Goal: Task Accomplishment & Management: Manage account settings

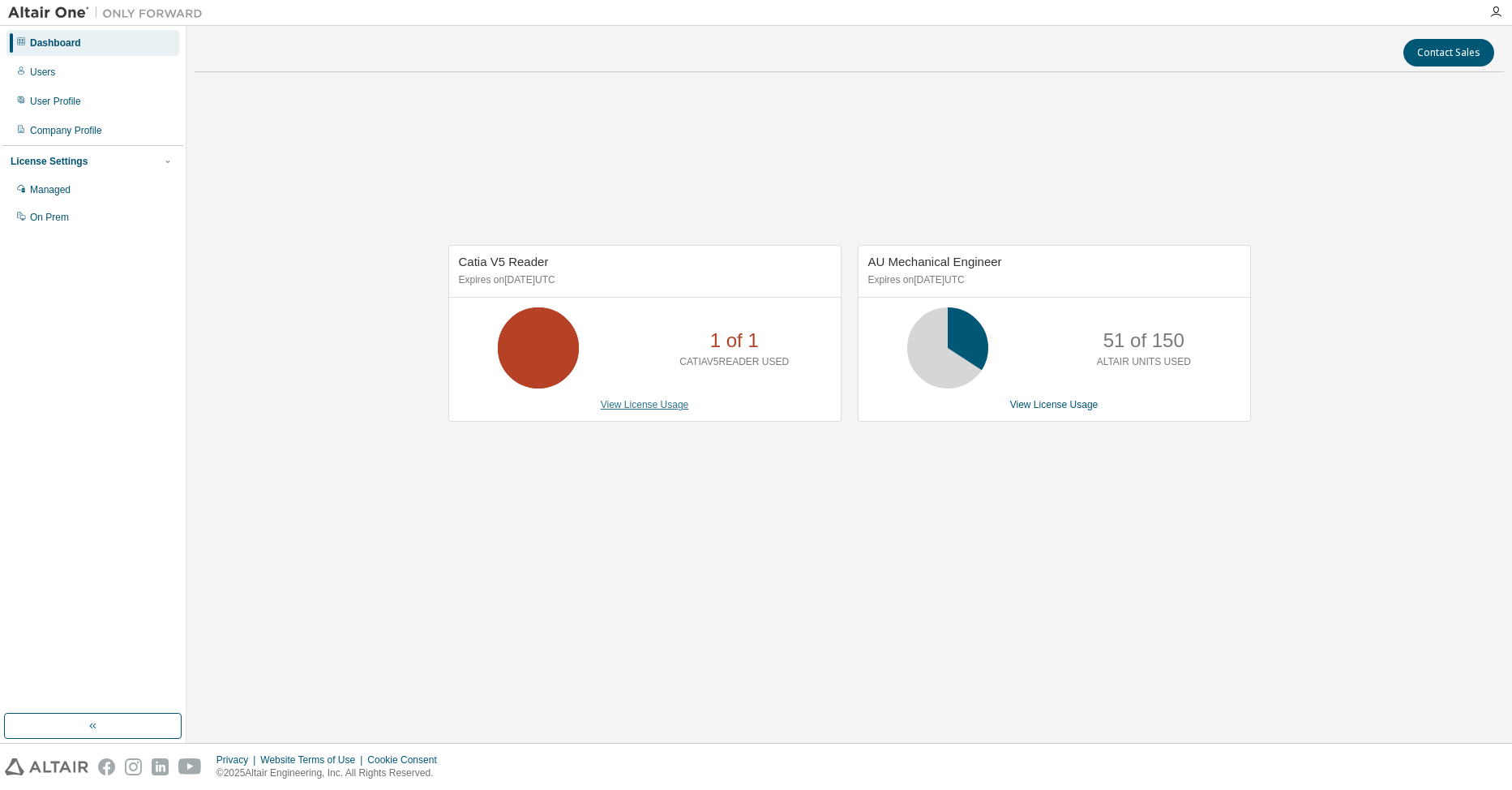
click at [639, 407] on link "View License Usage" at bounding box center [645, 404] width 89 height 11
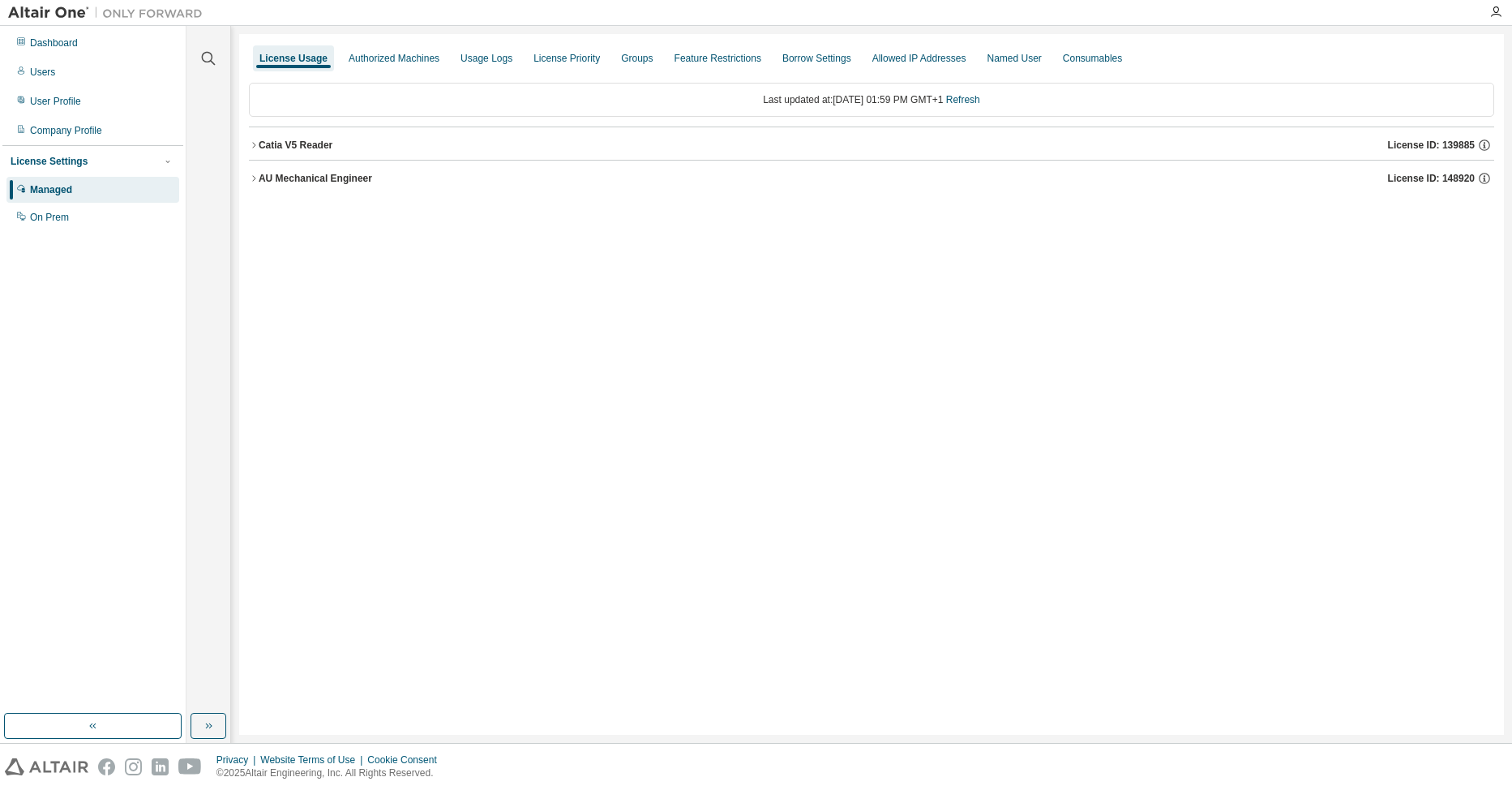
click at [254, 145] on icon "button" at bounding box center [254, 145] width 9 height 9
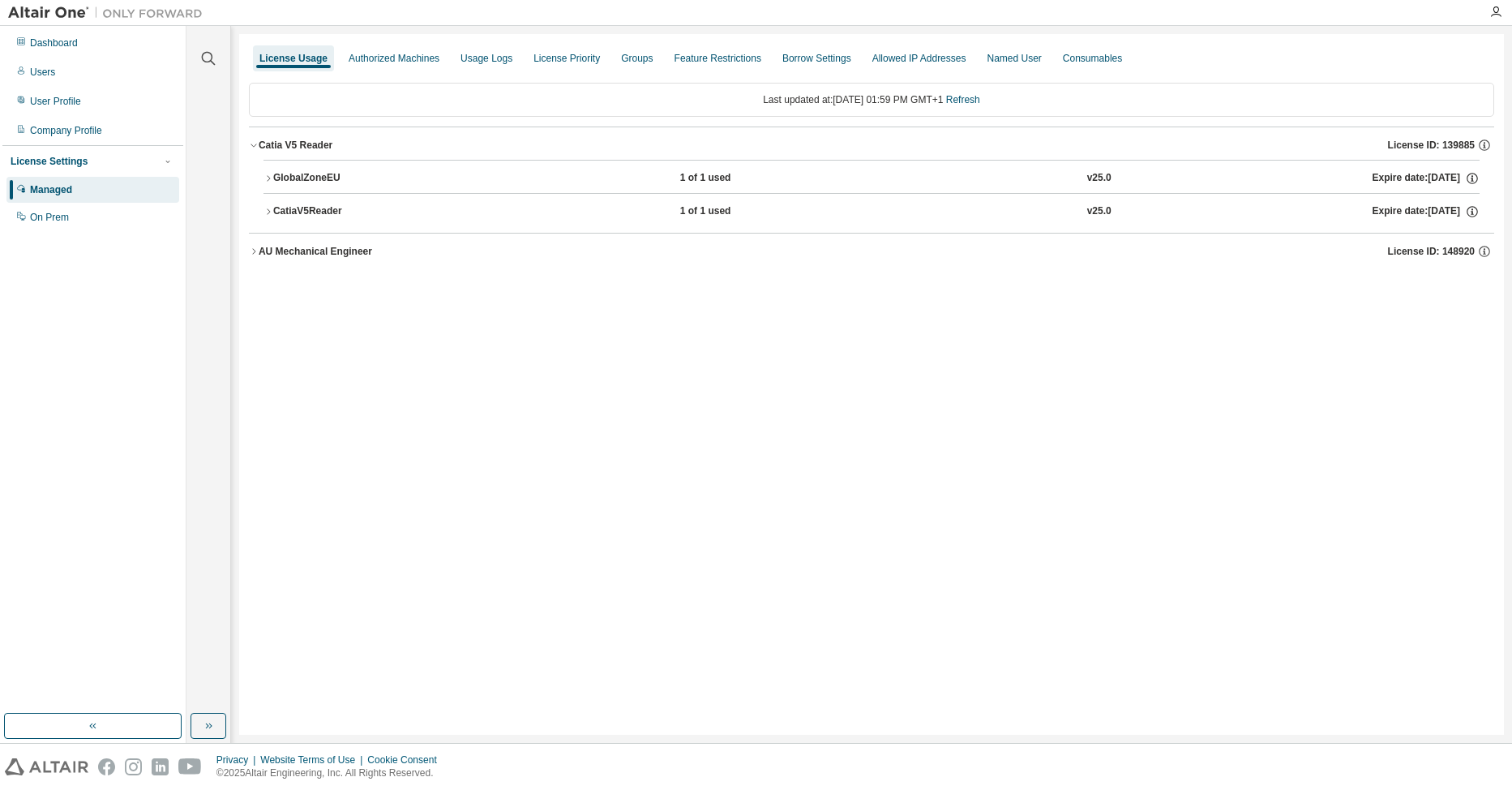
click at [265, 181] on icon "button" at bounding box center [268, 178] width 9 height 9
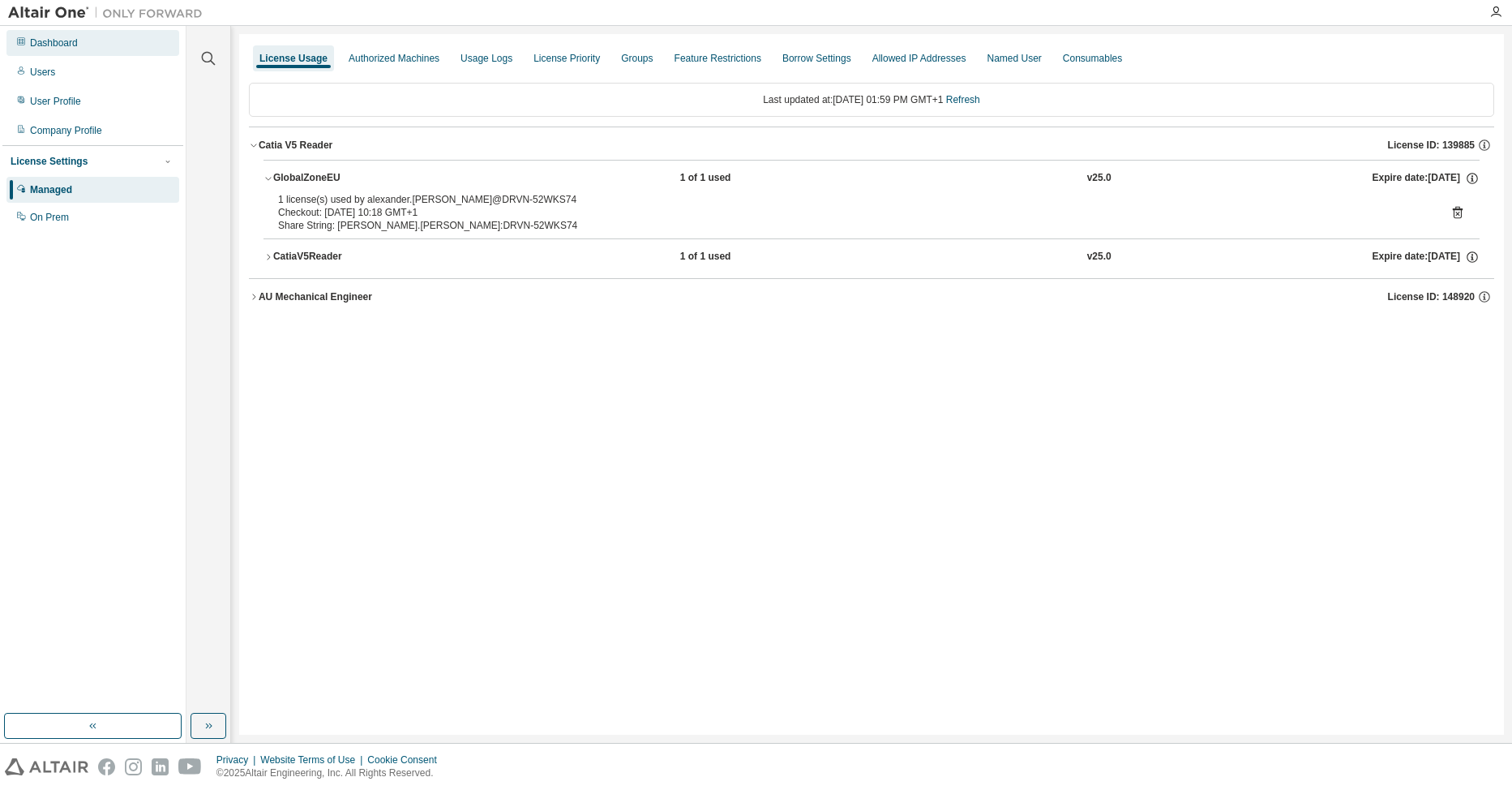
click at [91, 42] on div "Dashboard" at bounding box center [92, 43] width 173 height 26
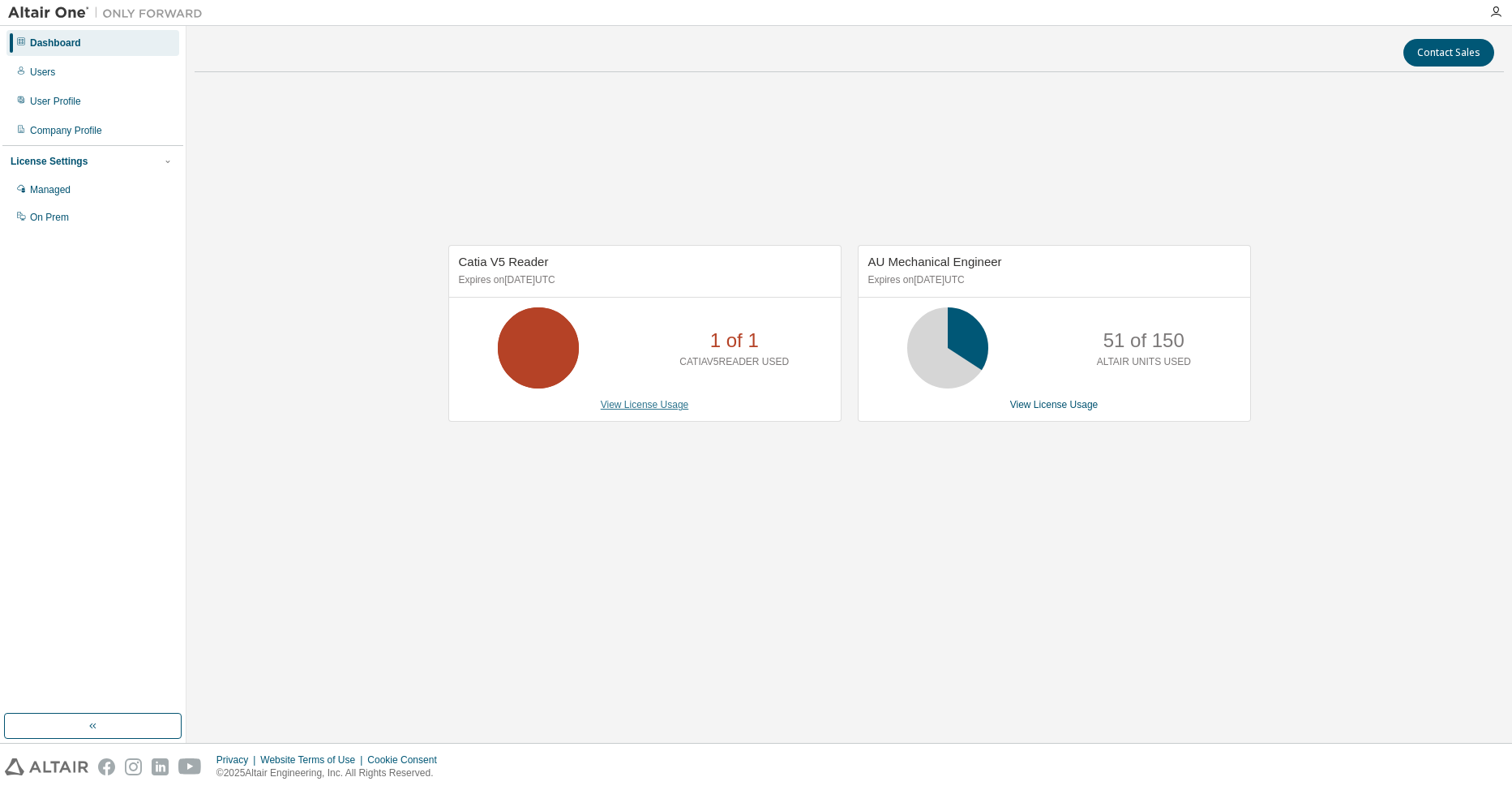
click at [671, 402] on link "View License Usage" at bounding box center [645, 404] width 89 height 11
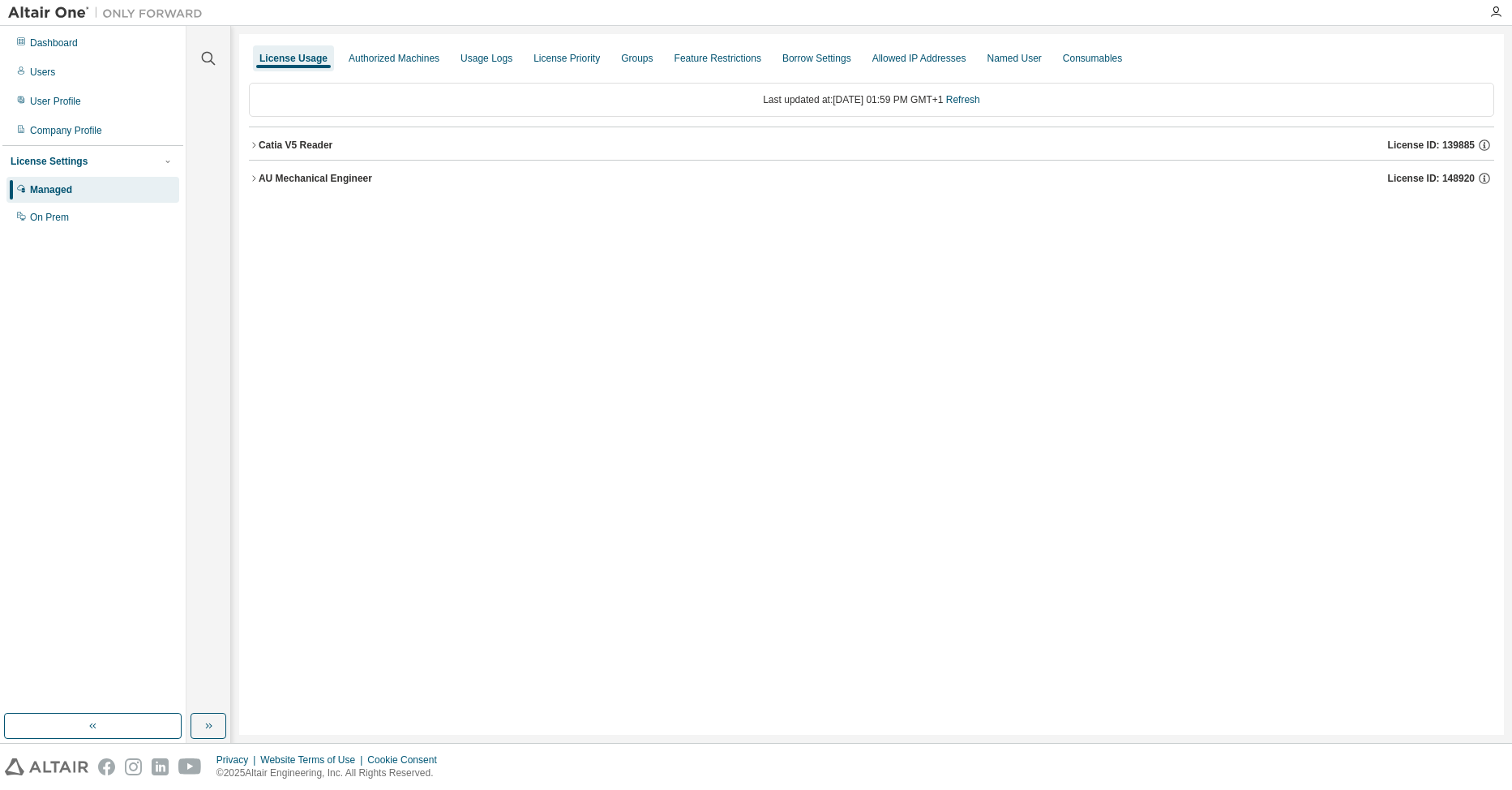
click at [305, 176] on div "AU Mechanical Engineer" at bounding box center [315, 178] width 114 height 13
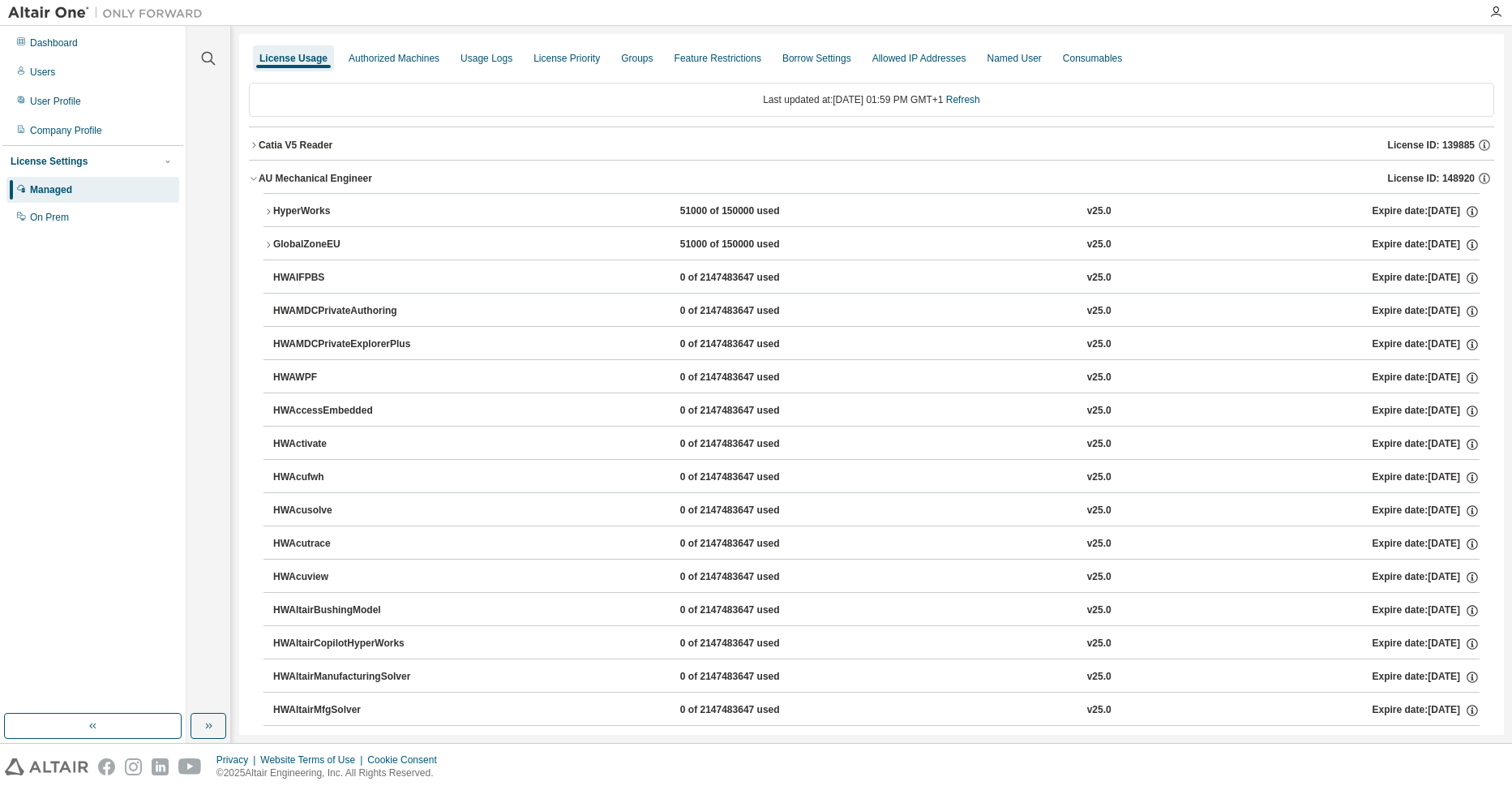
click at [277, 211] on div "HyperWorks" at bounding box center [346, 212] width 146 height 15
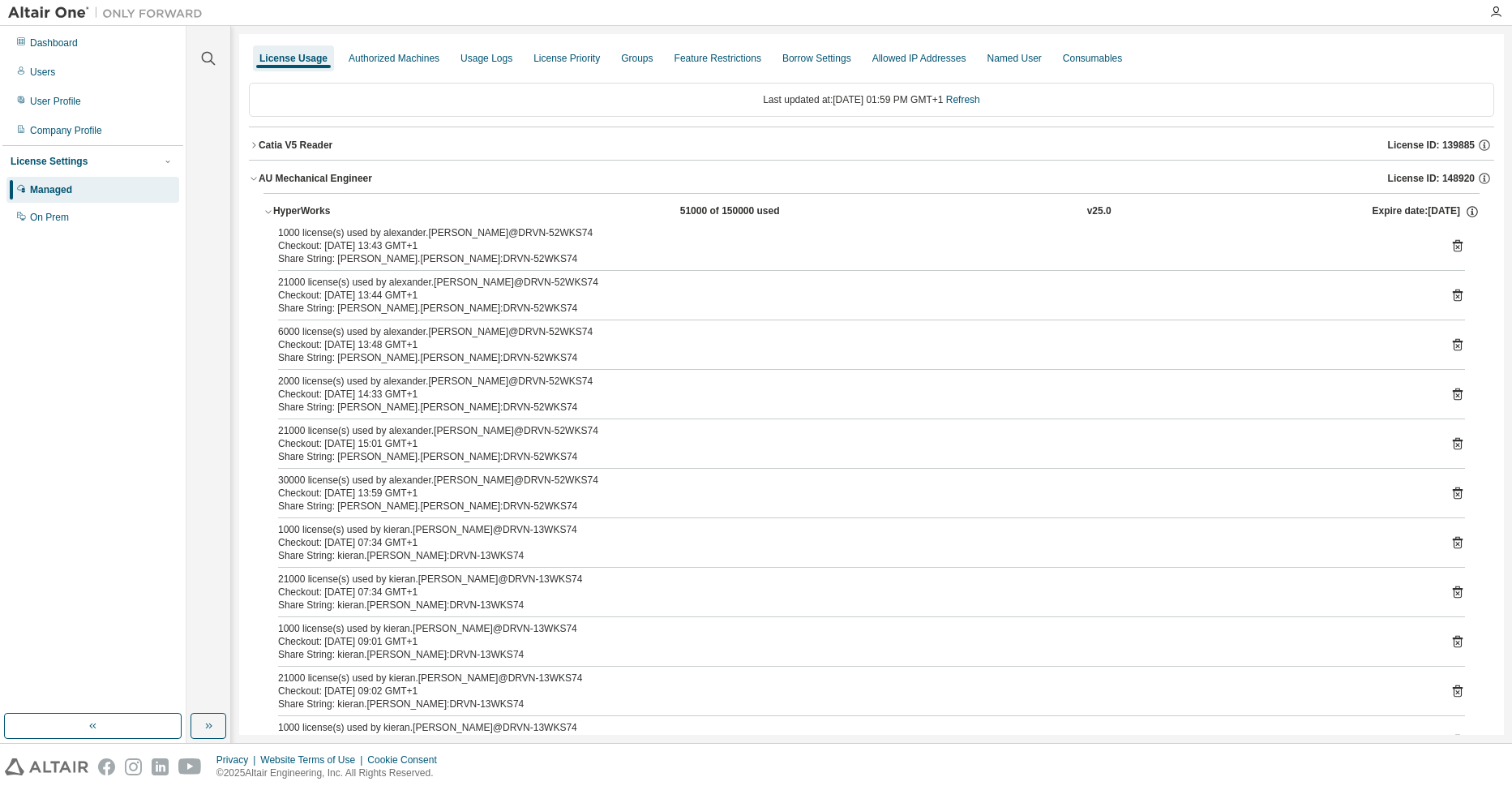
click at [275, 151] on div "Catia V5 Reader" at bounding box center [295, 146] width 74 height 13
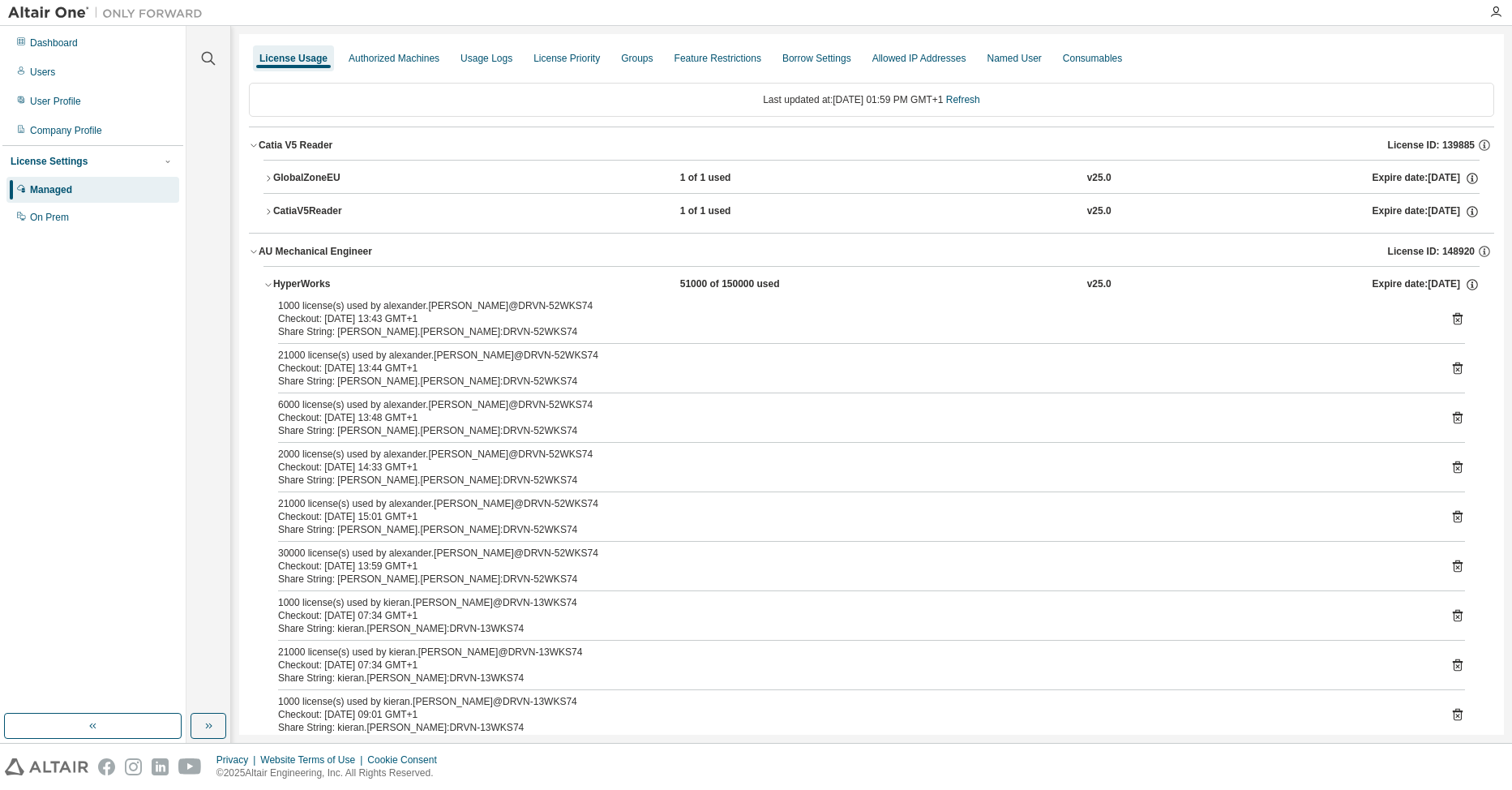
click at [312, 183] on div "GlobalZoneEU" at bounding box center [346, 178] width 146 height 15
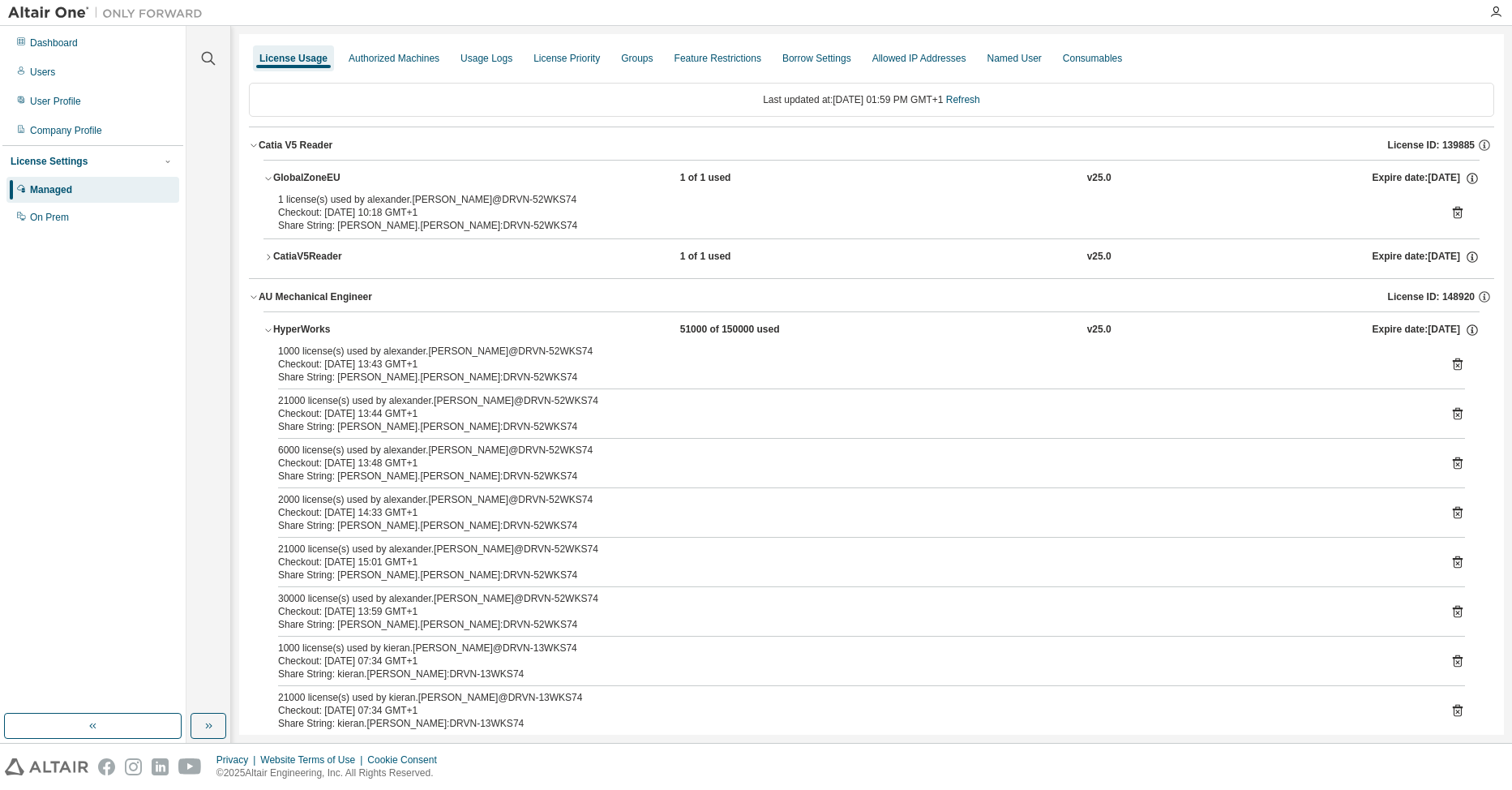
click at [1452, 208] on icon at bounding box center [1457, 212] width 9 height 12
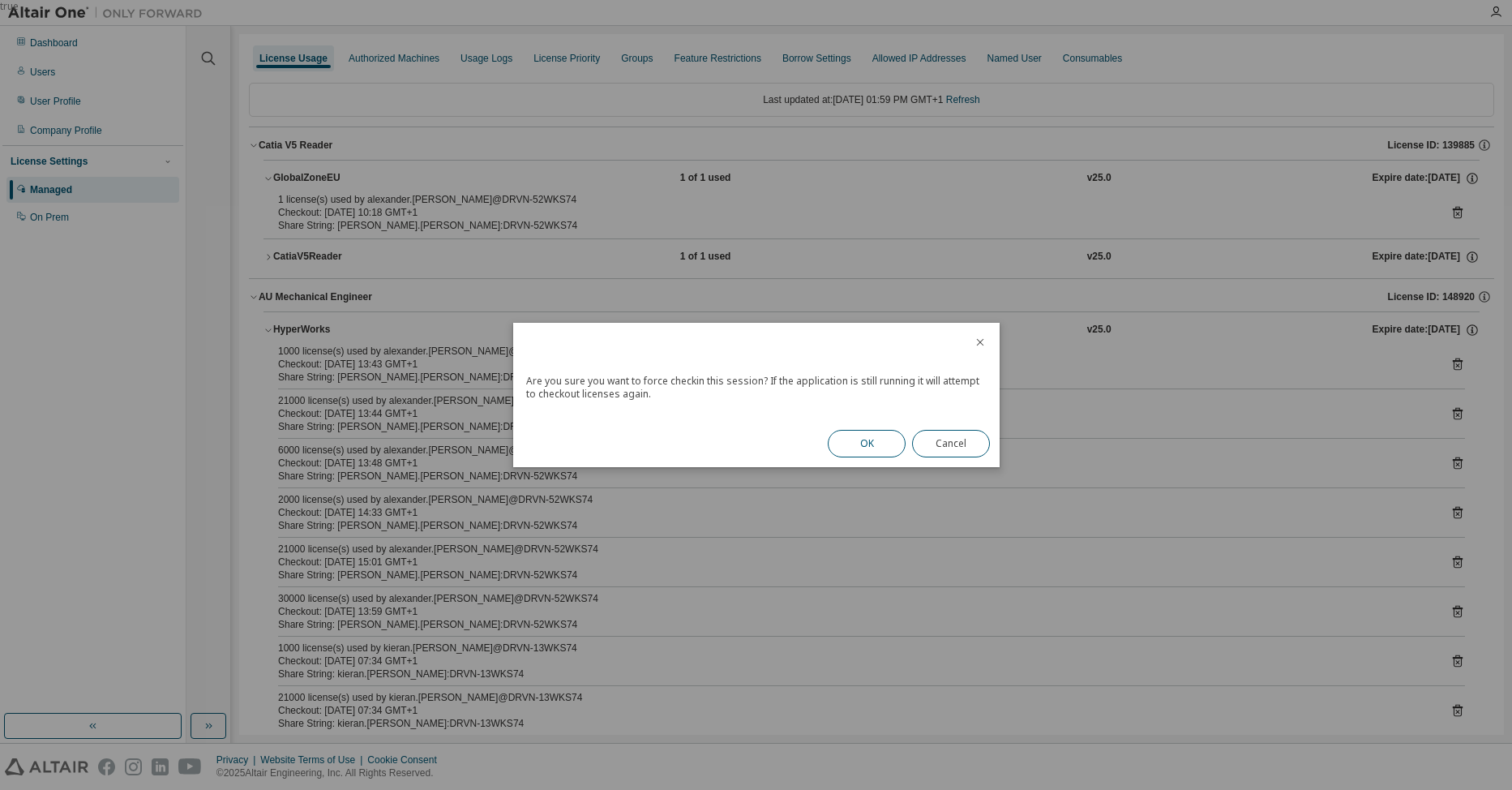
click at [869, 435] on button "OK" at bounding box center [866, 444] width 77 height 28
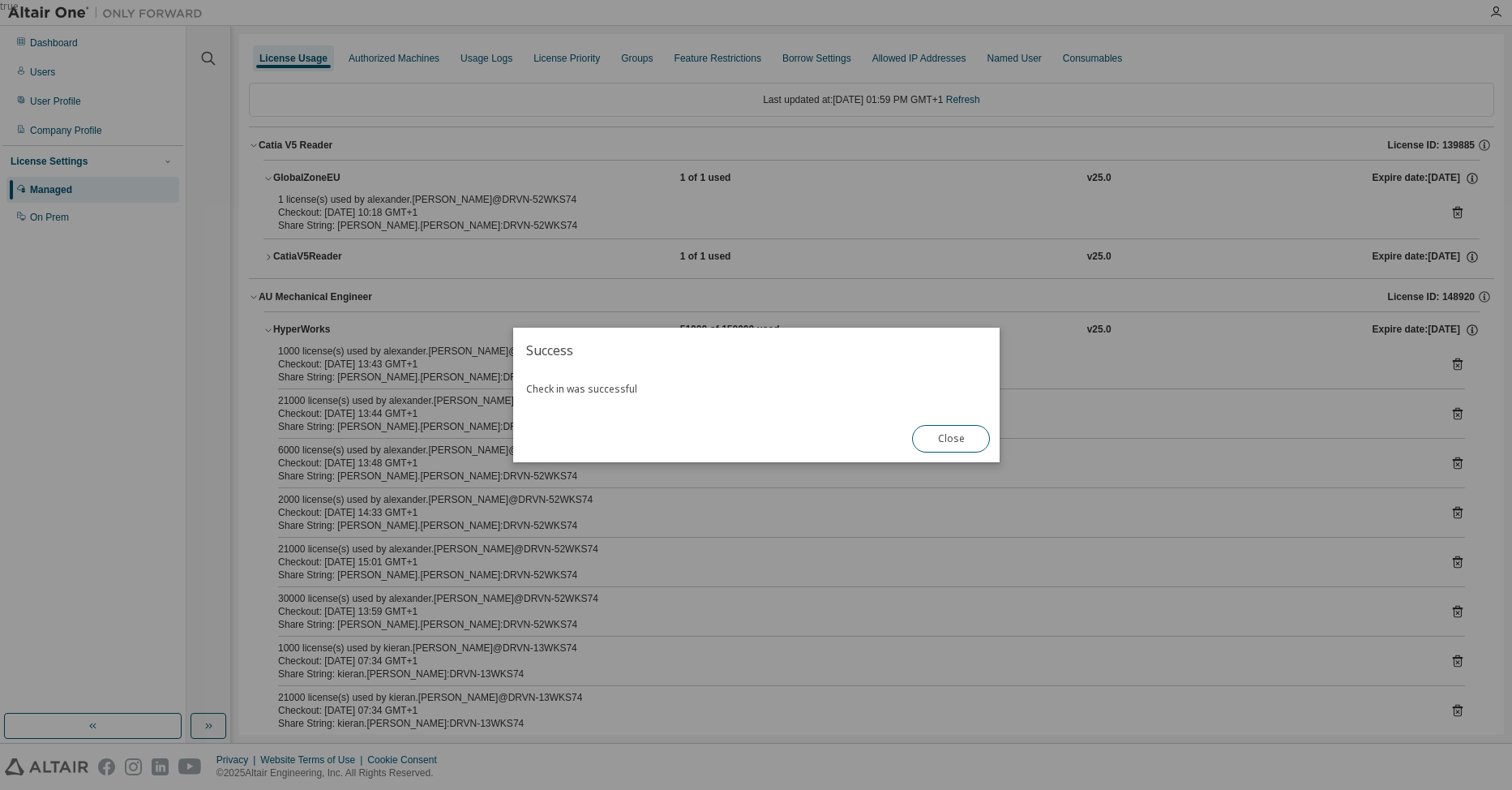
drag, startPoint x: 939, startPoint y: 447, endPoint x: 914, endPoint y: 438, distance: 26.6
click at [938, 447] on button "Close" at bounding box center [950, 439] width 77 height 28
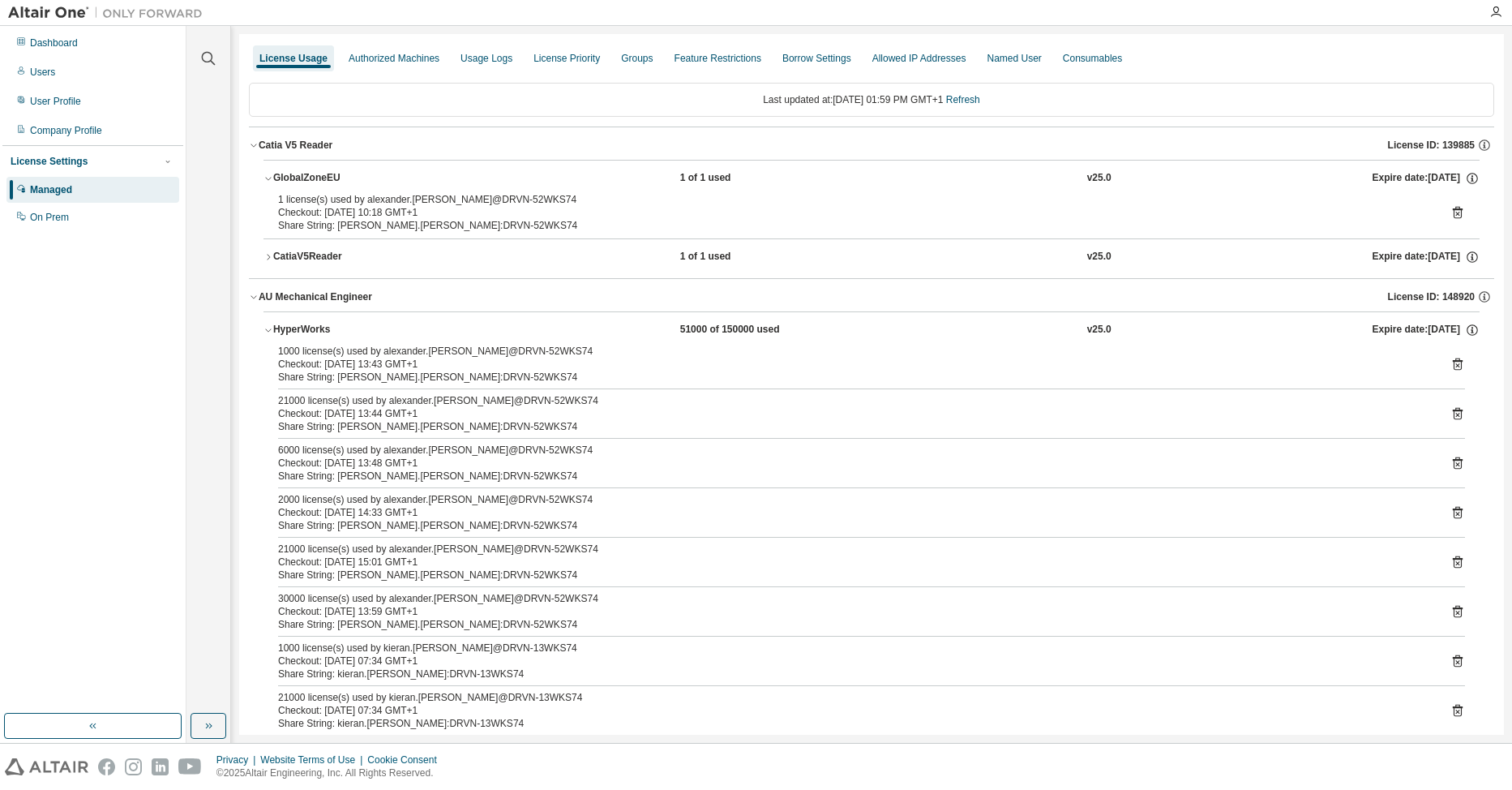
click at [298, 253] on div "CatiaV5Reader" at bounding box center [346, 258] width 146 height 15
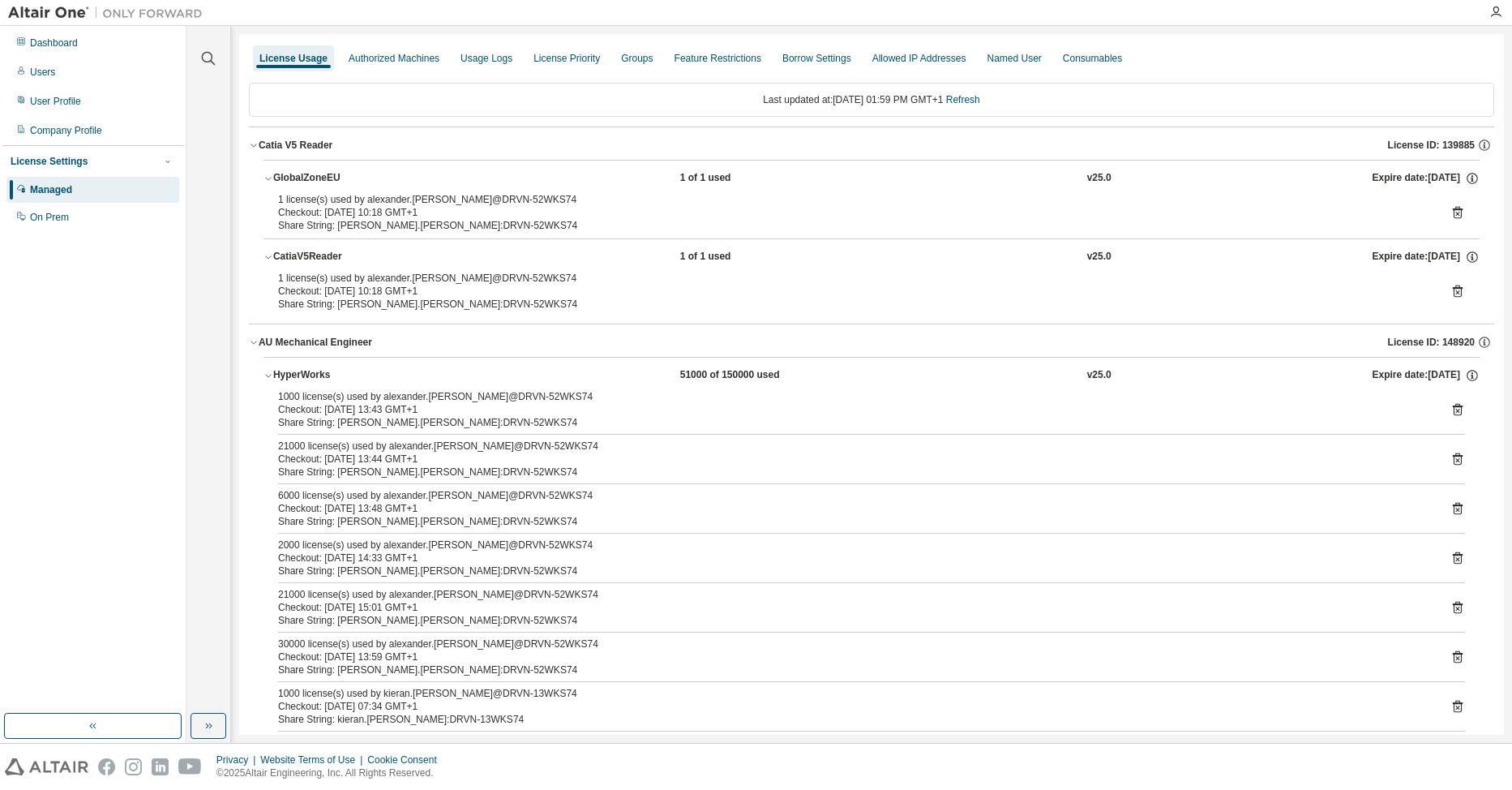
click at [1455, 292] on icon at bounding box center [1457, 292] width 4 height 4
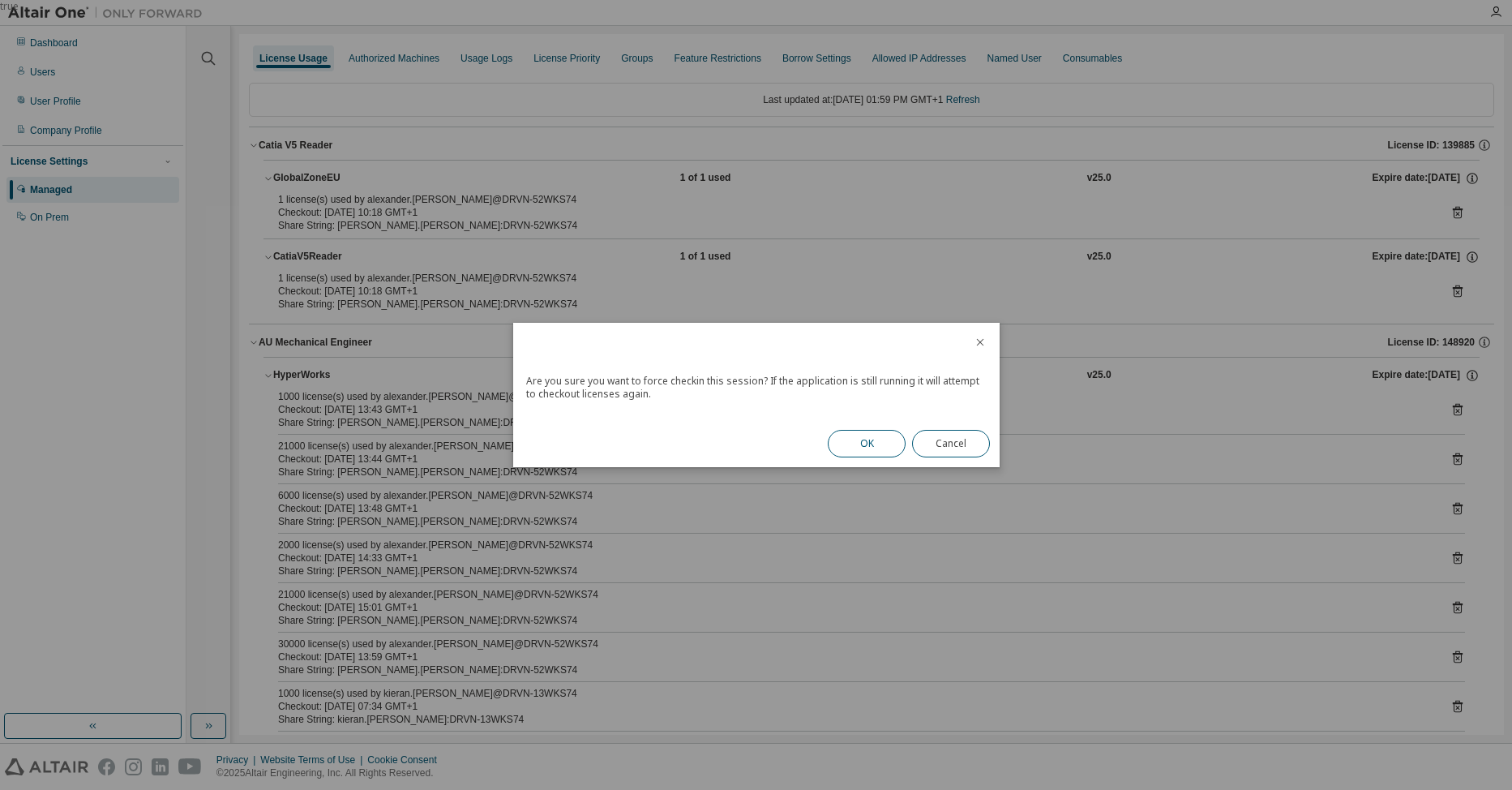
click at [851, 439] on button "OK" at bounding box center [866, 444] width 77 height 28
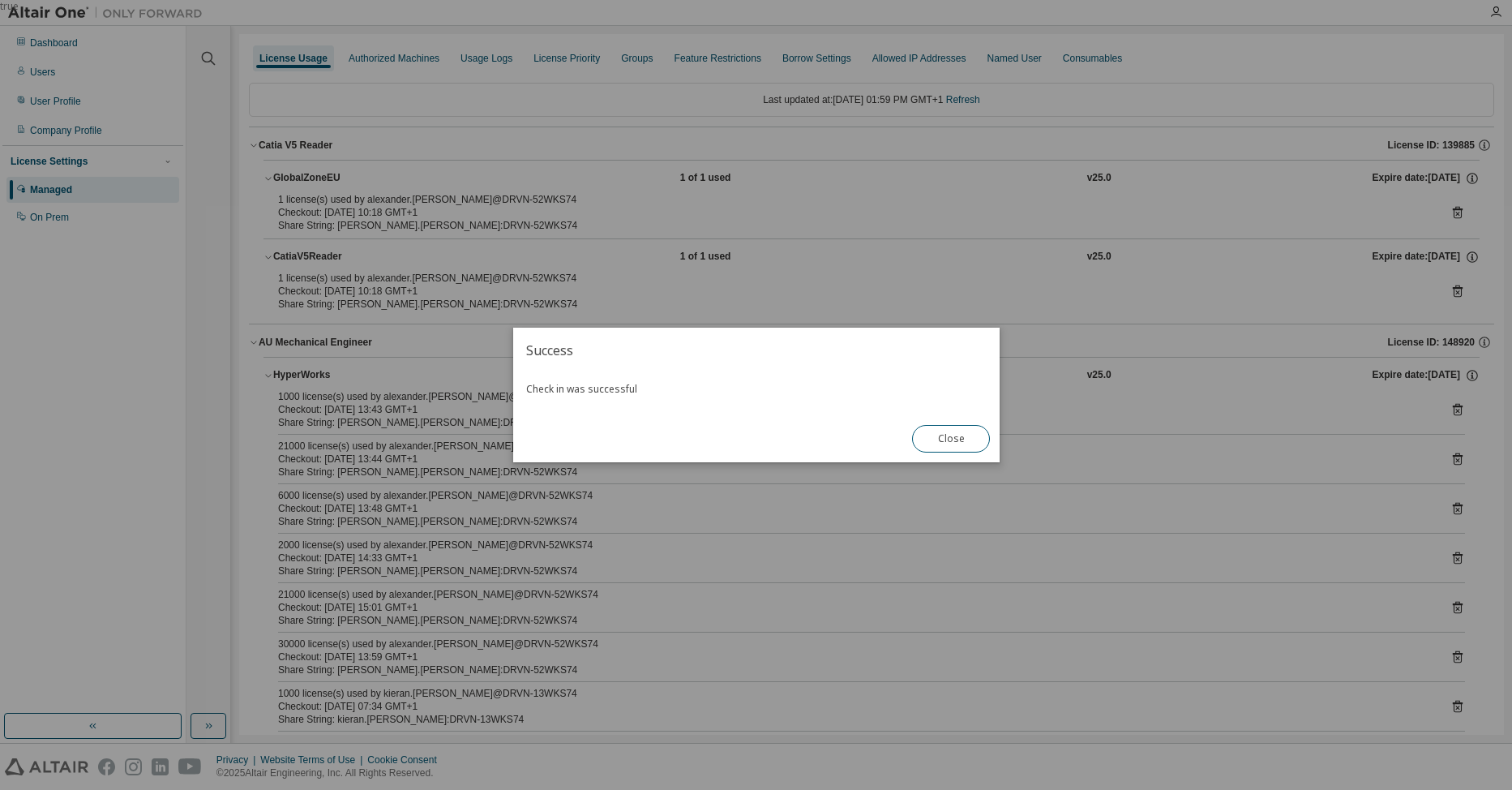
click at [953, 459] on div "Close" at bounding box center [951, 439] width 97 height 47
click at [1001, 434] on div "true" at bounding box center [756, 395] width 1512 height 790
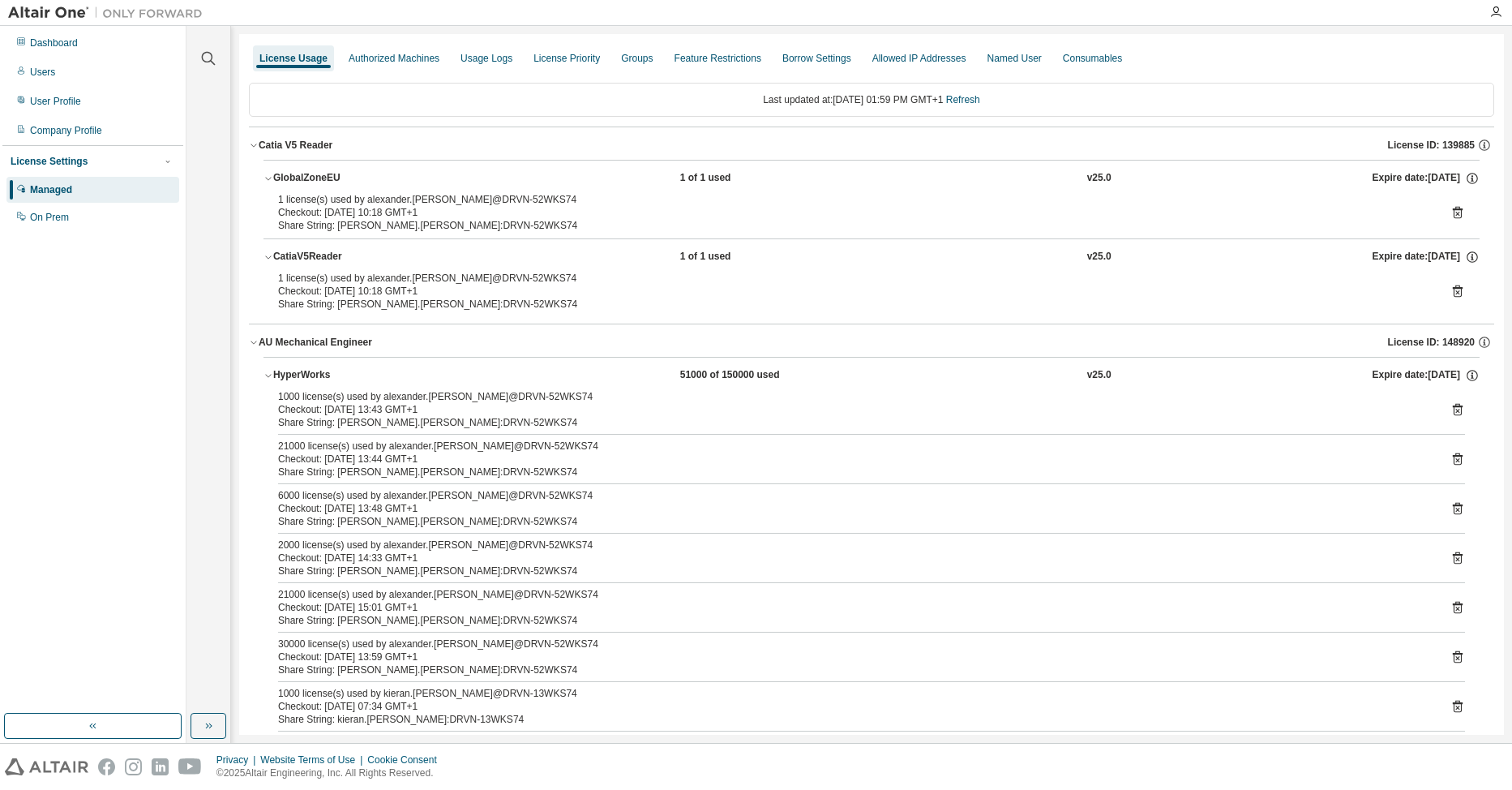
click at [944, 434] on div "1000 license(s) used by alexander.novak@DRVN-52WKS74 Checkout: 2025-09-02 13:43…" at bounding box center [871, 734] width 1216 height 688
click at [1238, 540] on div "2000 license(s) used by alexander.novak@DRVN-52WKS74" at bounding box center [852, 545] width 1148 height 13
click at [1452, 213] on icon at bounding box center [1457, 212] width 9 height 12
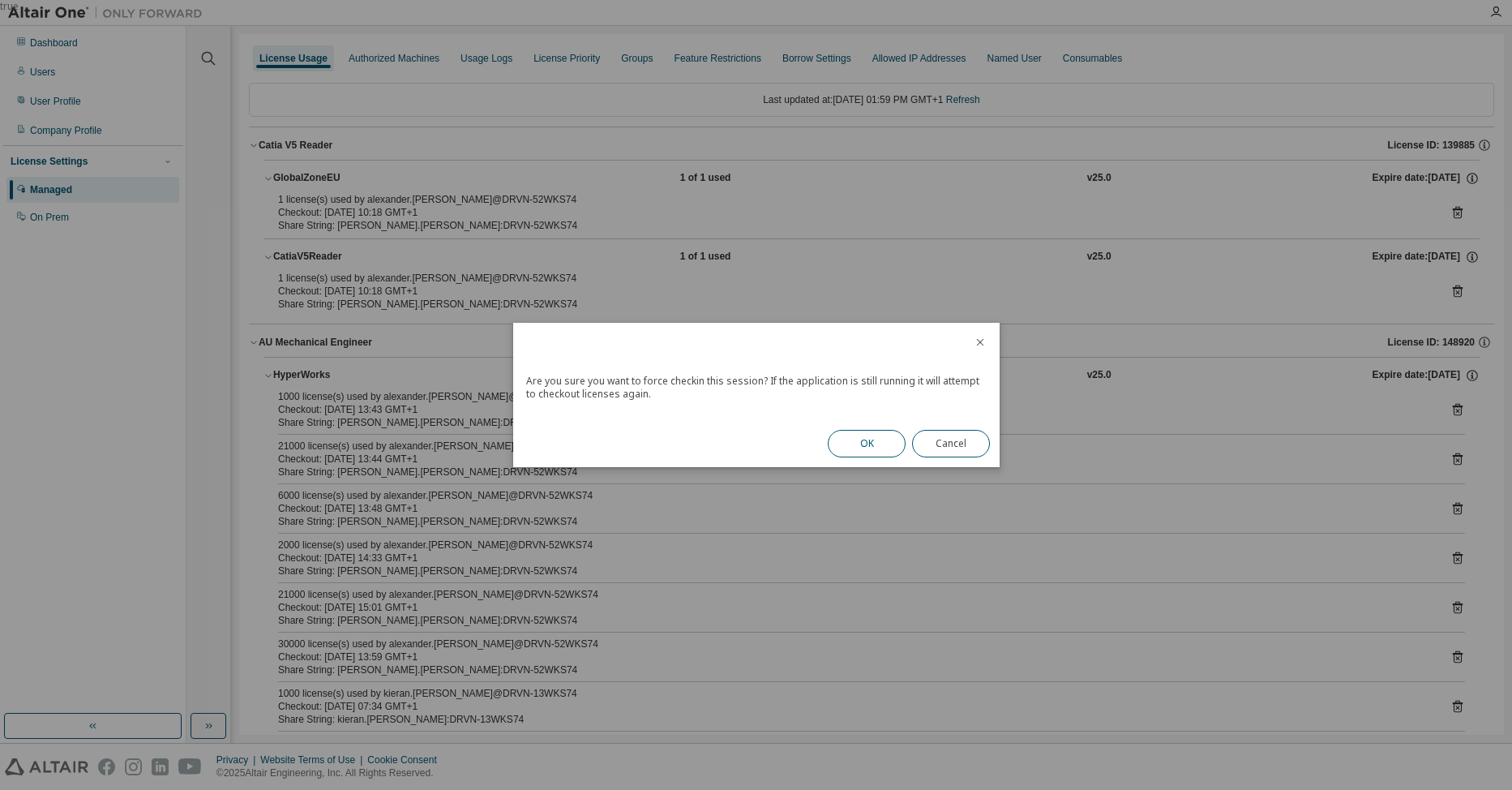
click at [861, 434] on button "OK" at bounding box center [866, 444] width 77 height 28
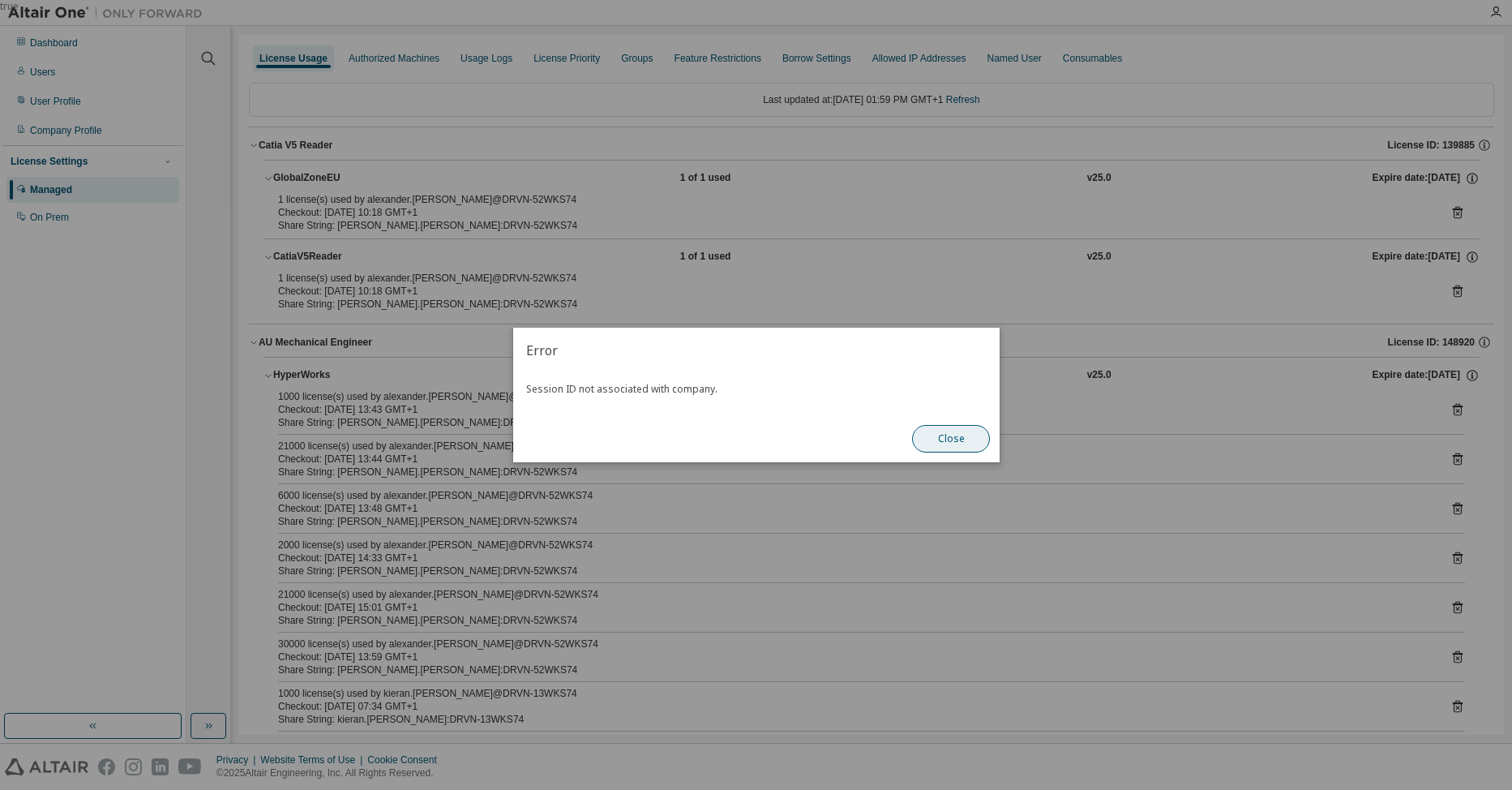
click at [918, 440] on button "Close" at bounding box center [950, 439] width 77 height 28
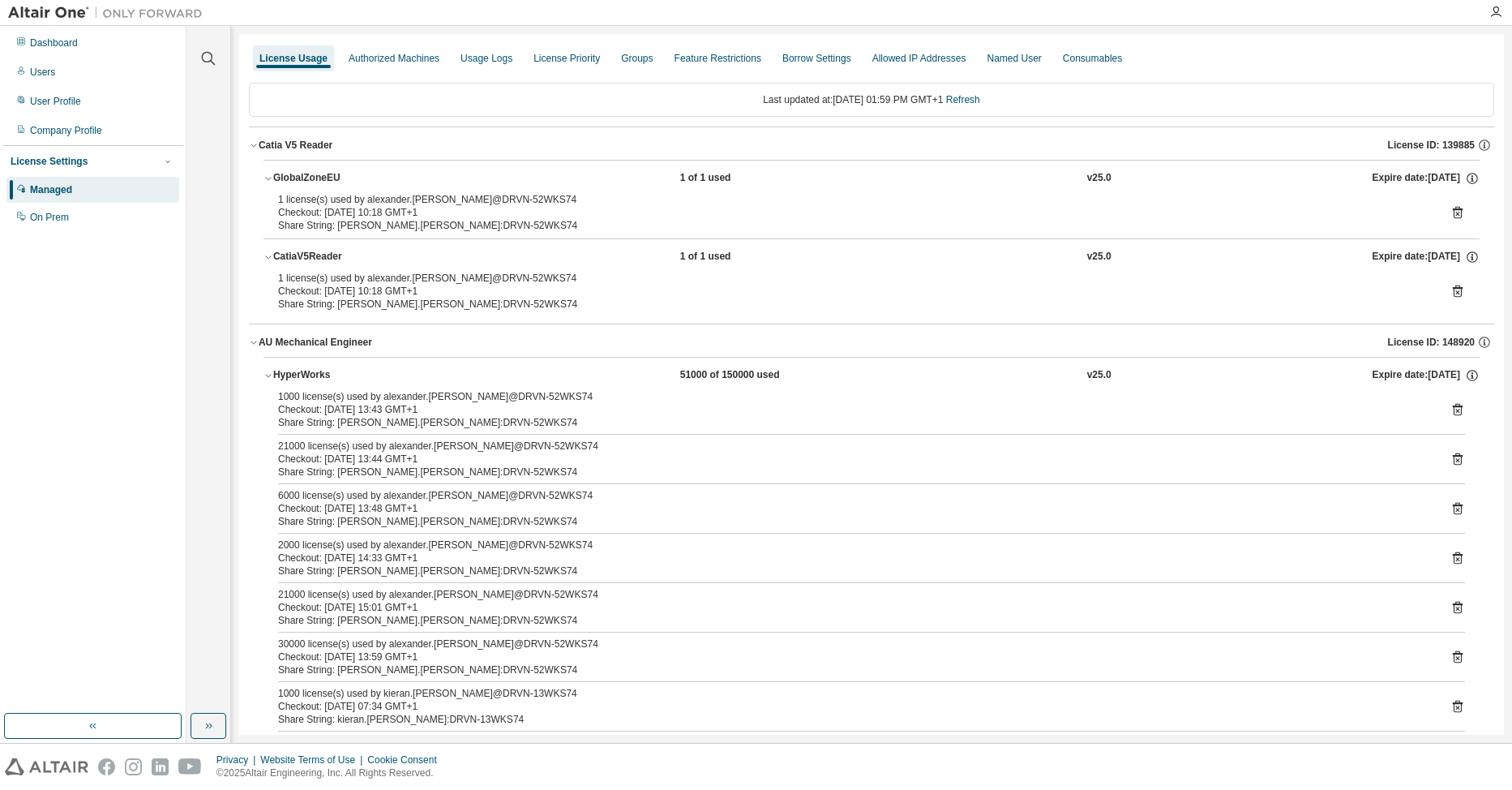
click at [1456, 293] on icon at bounding box center [1458, 291] width 15 height 15
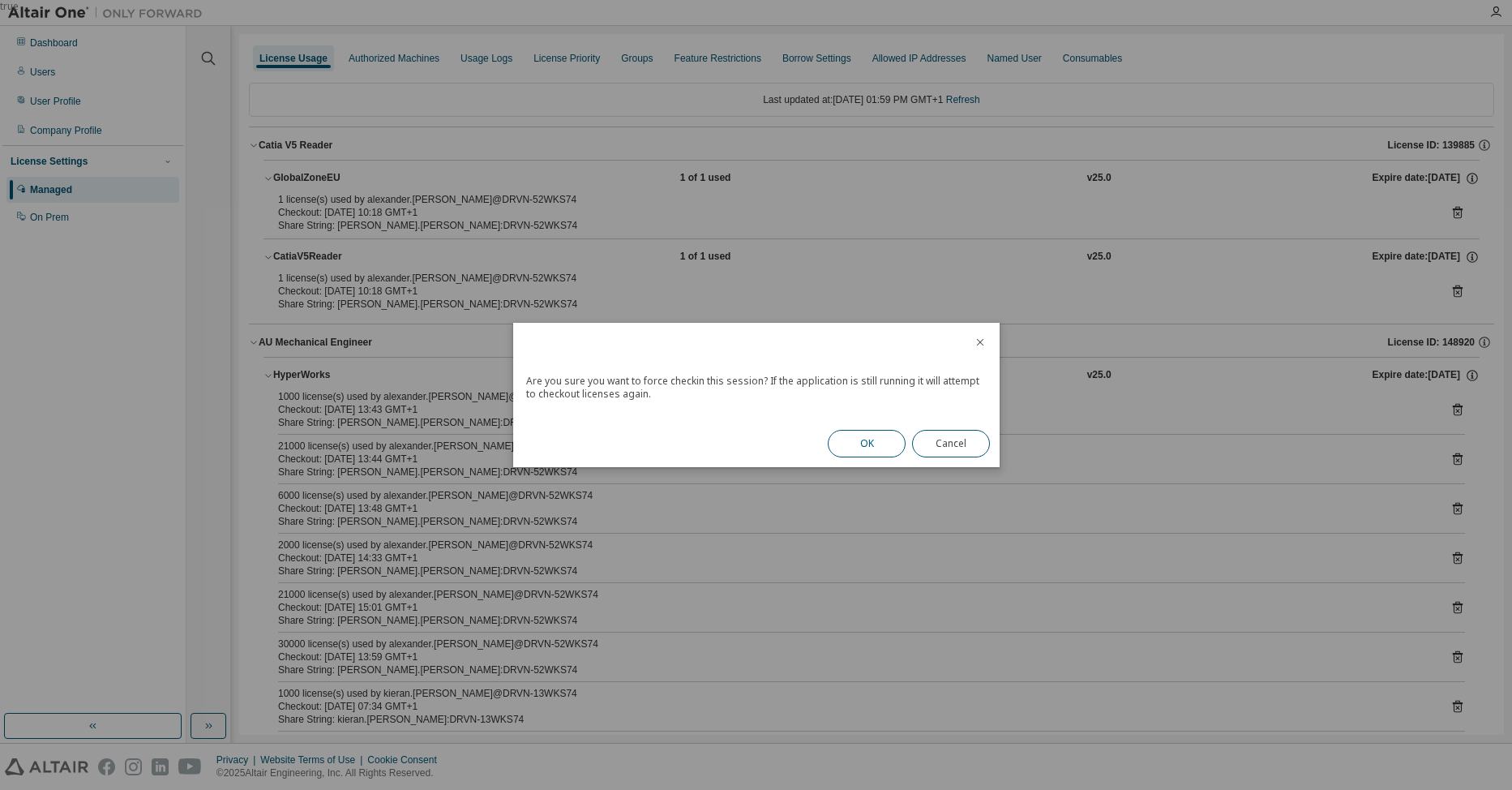
click at [860, 444] on button "OK" at bounding box center [866, 444] width 77 height 28
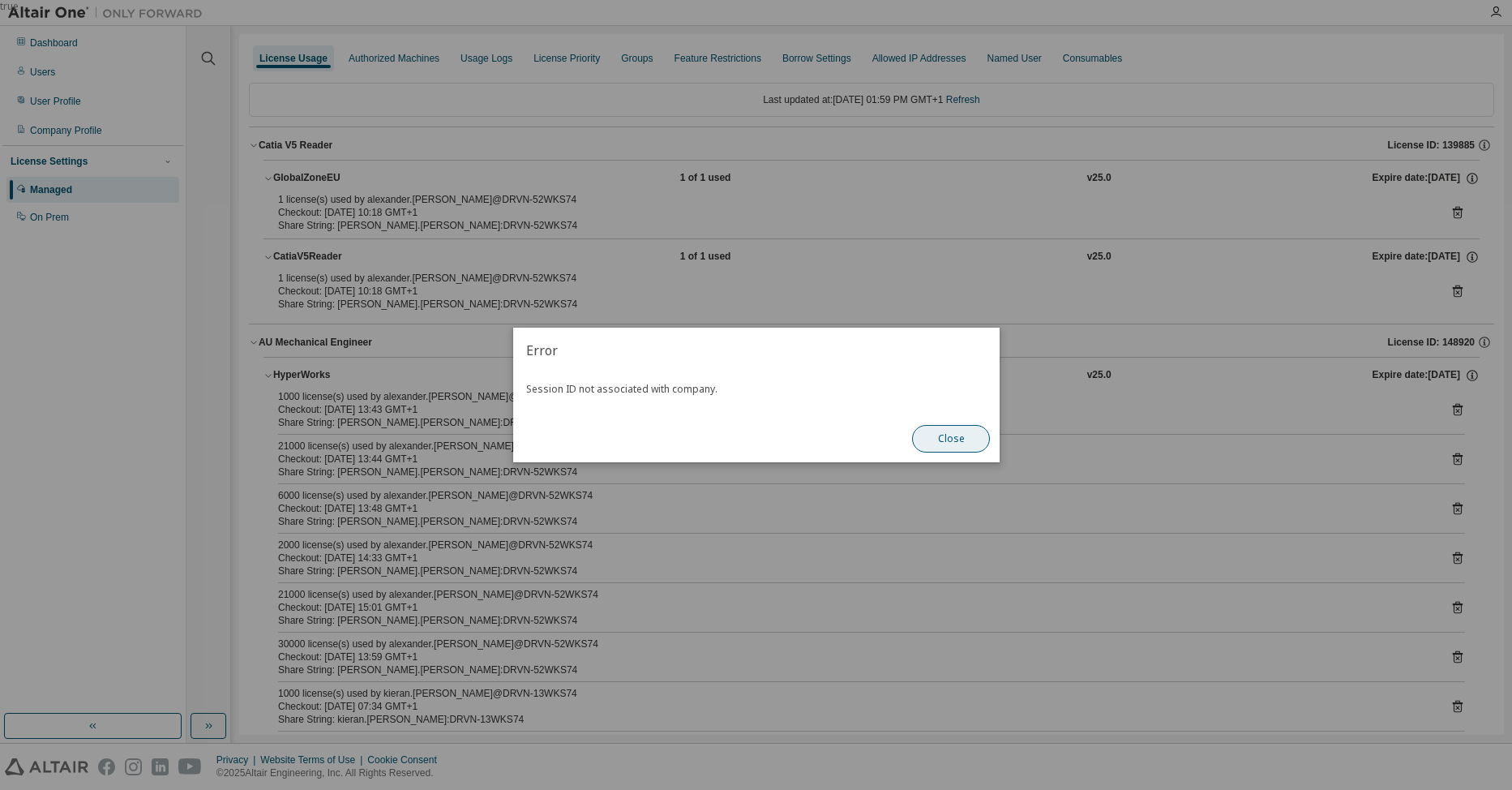
click at [975, 447] on button "Close" at bounding box center [950, 439] width 77 height 28
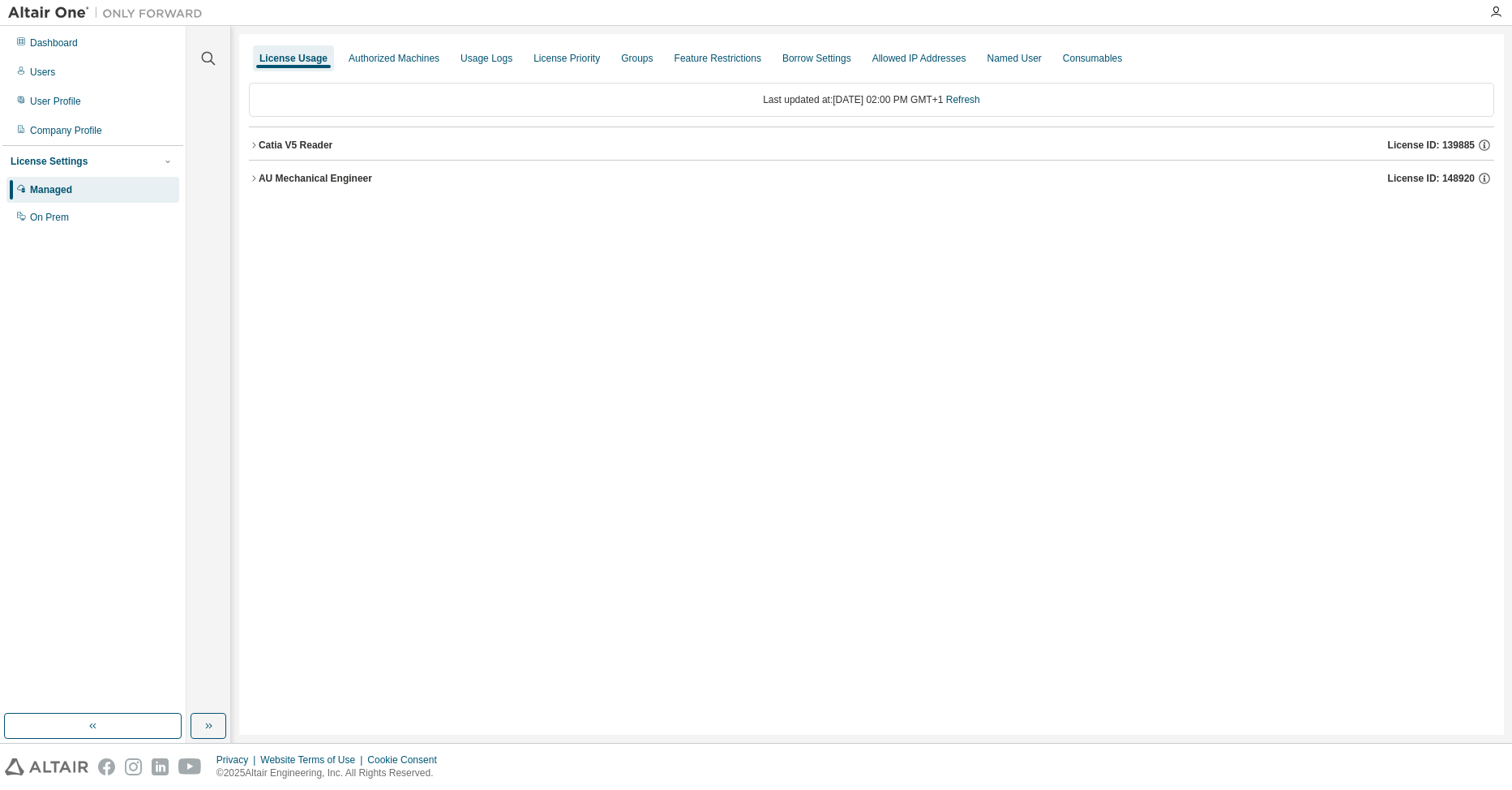
click at [257, 145] on icon "button" at bounding box center [254, 145] width 9 height 9
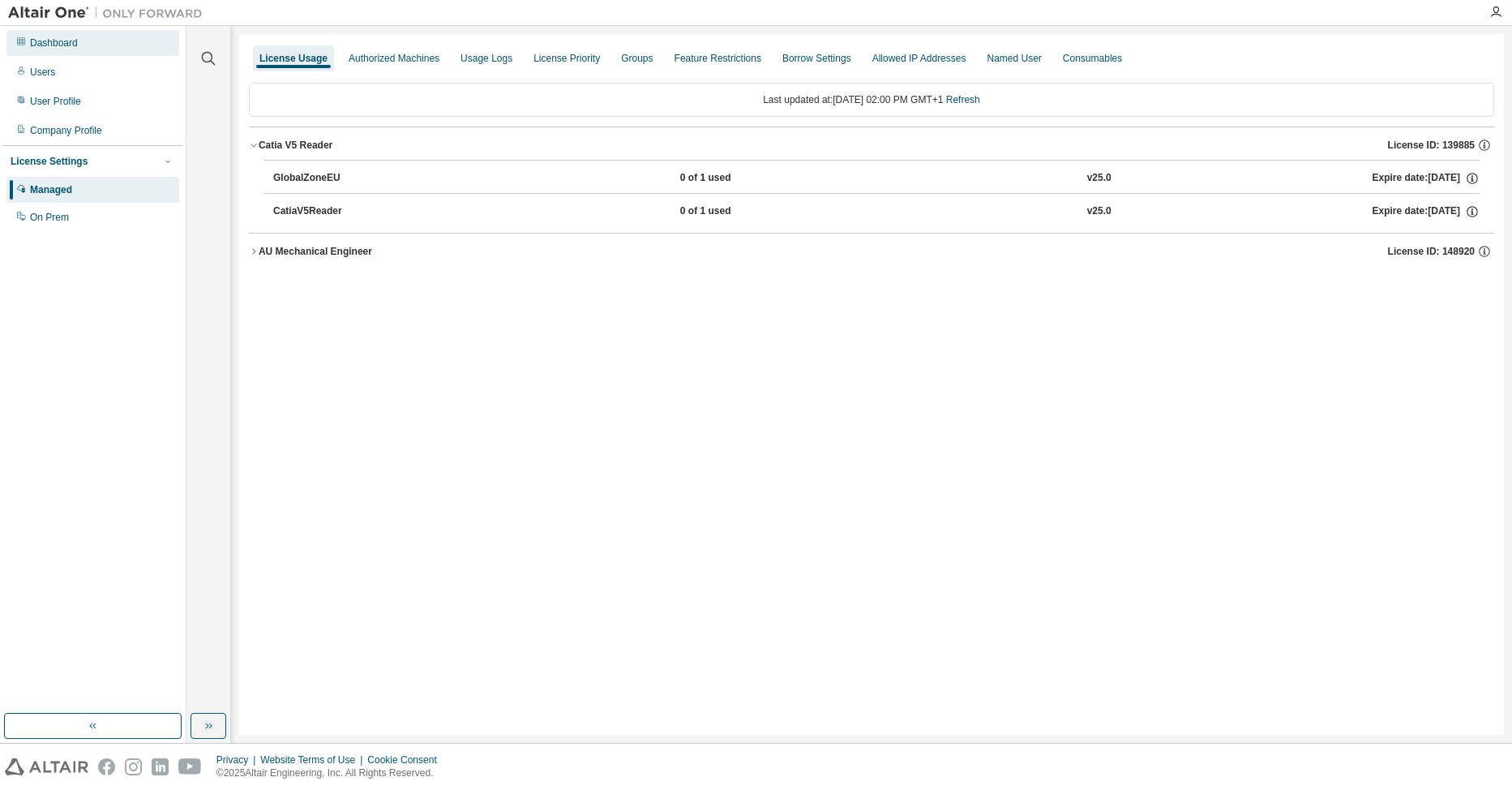
click at [65, 49] on div "Dashboard" at bounding box center [92, 43] width 173 height 26
